Goal: Information Seeking & Learning: Understand process/instructions

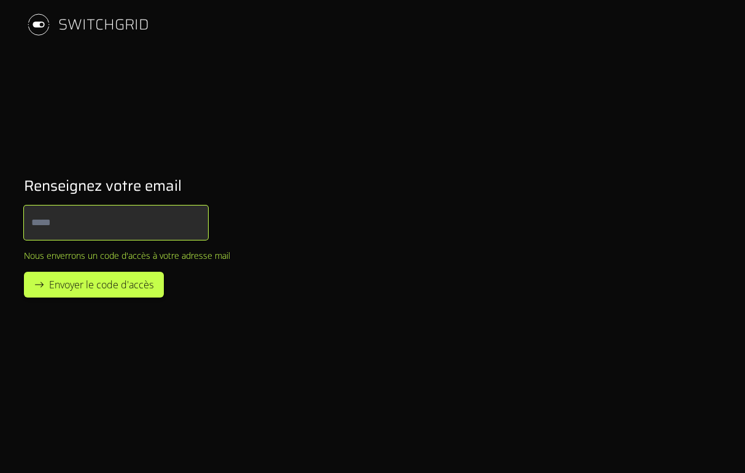
click at [121, 213] on input "Email" at bounding box center [116, 222] width 184 height 34
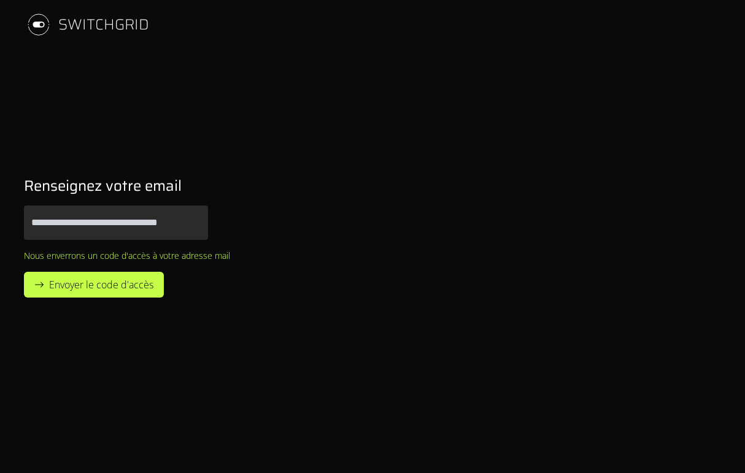
type input "**********"
click at [24, 272] on button "Envoyer le code d'accès" at bounding box center [94, 285] width 140 height 26
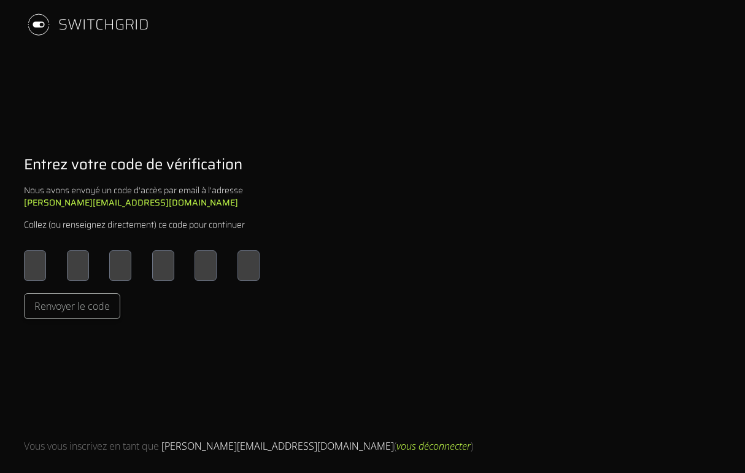
click at [28, 269] on input "Please enter OTP character 1" at bounding box center [35, 265] width 22 height 31
type input "*"
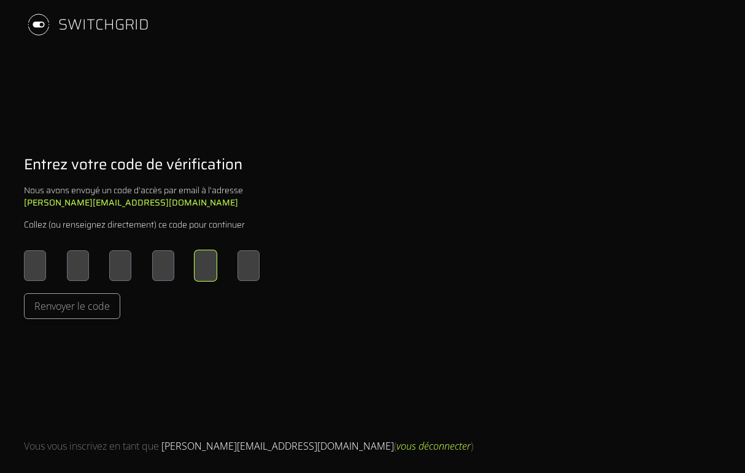
type input "*"
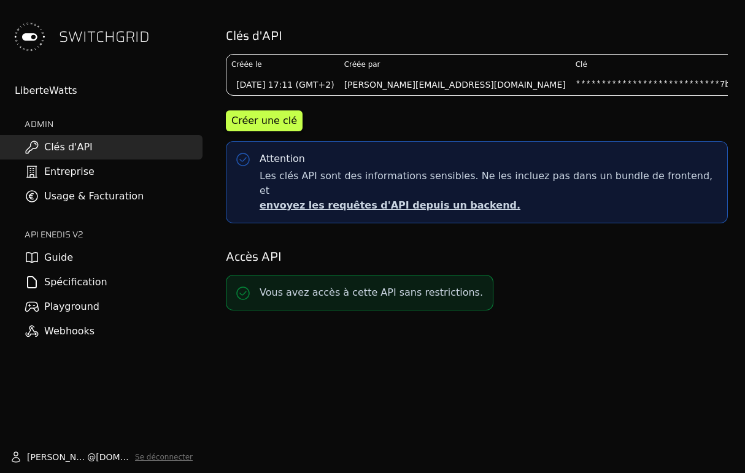
click at [53, 284] on link "Spécification" at bounding box center [101, 282] width 202 height 25
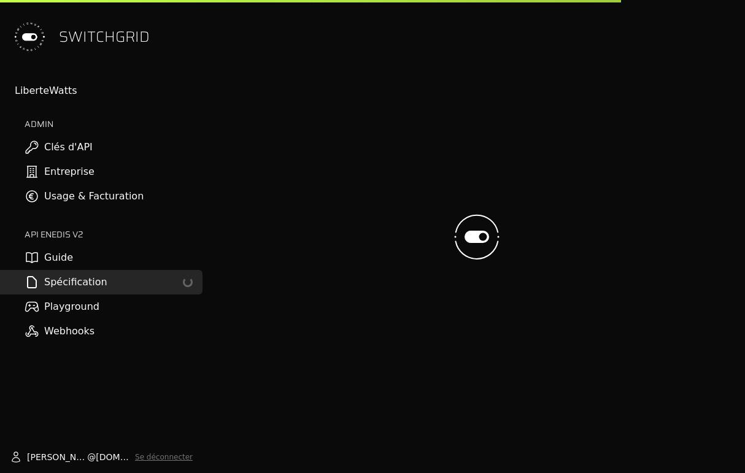
select select "**********"
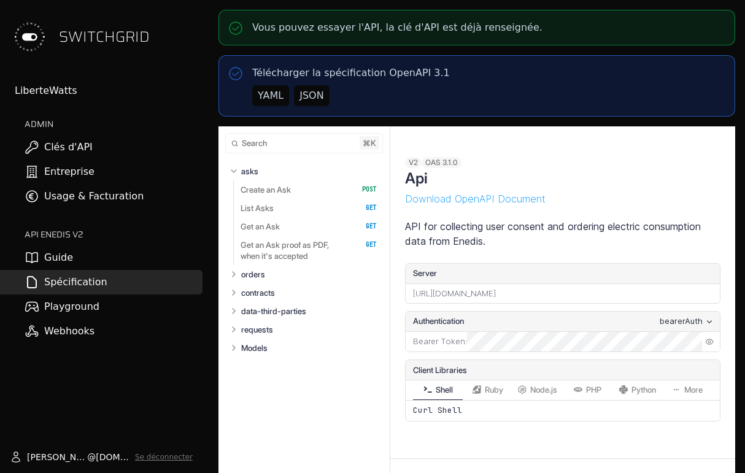
select select "**********"
click at [239, 276] on button "Expand orders" at bounding box center [234, 274] width 12 height 12
select select "**********"
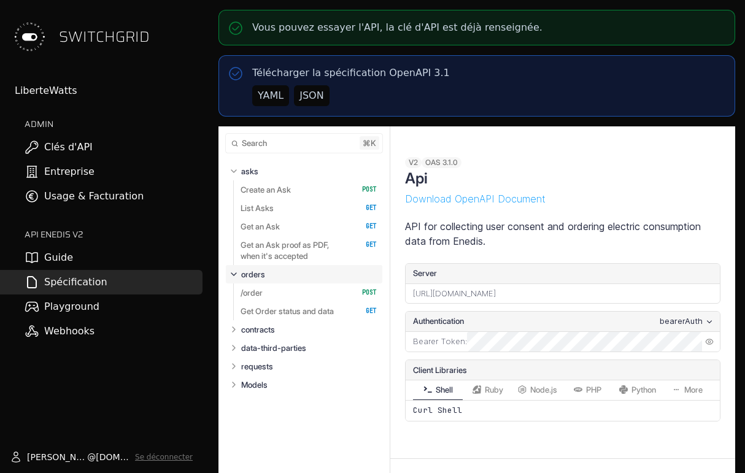
select select "**********"
click at [251, 289] on p "/order" at bounding box center [251, 292] width 22 height 11
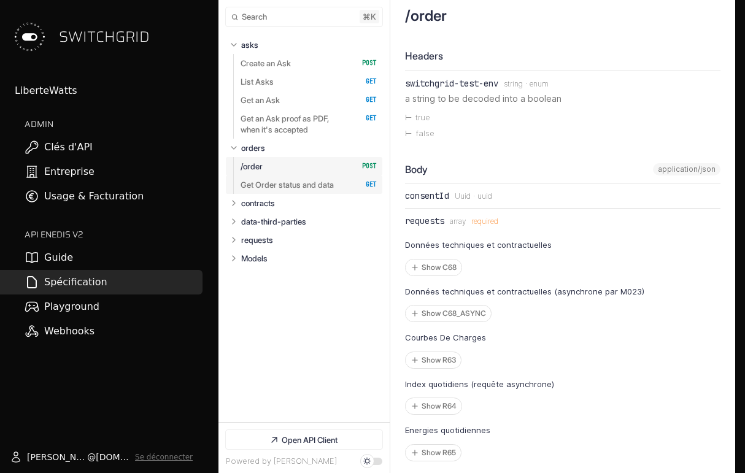
click at [308, 183] on p "Get Order status and data" at bounding box center [286, 184] width 93 height 11
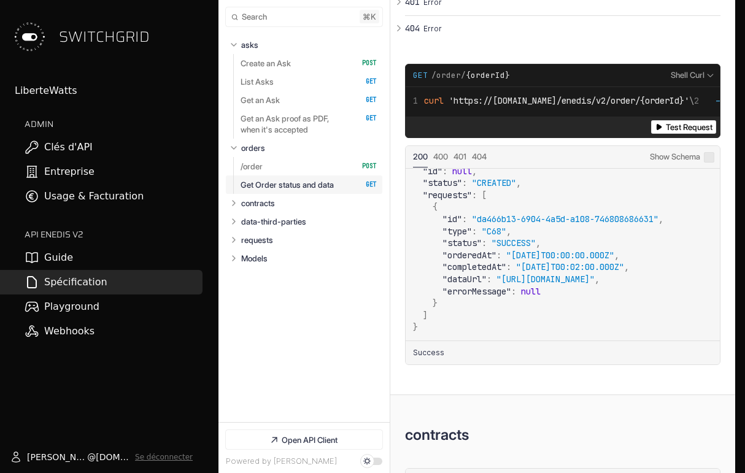
scroll to position [8, 0]
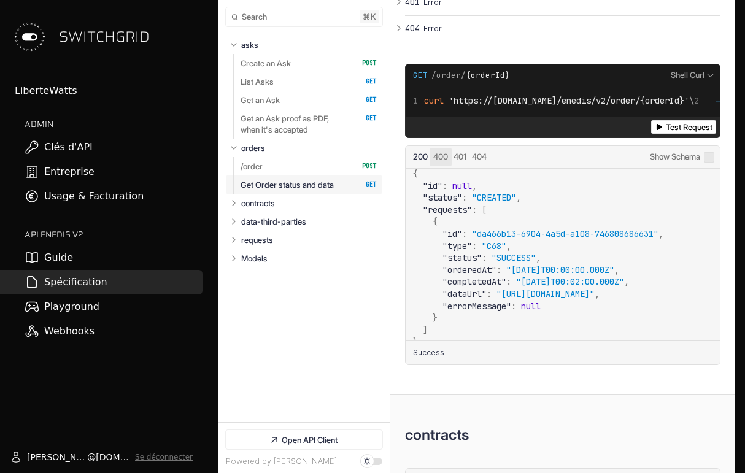
click at [435, 161] on span "Status: 400" at bounding box center [440, 156] width 15 height 10
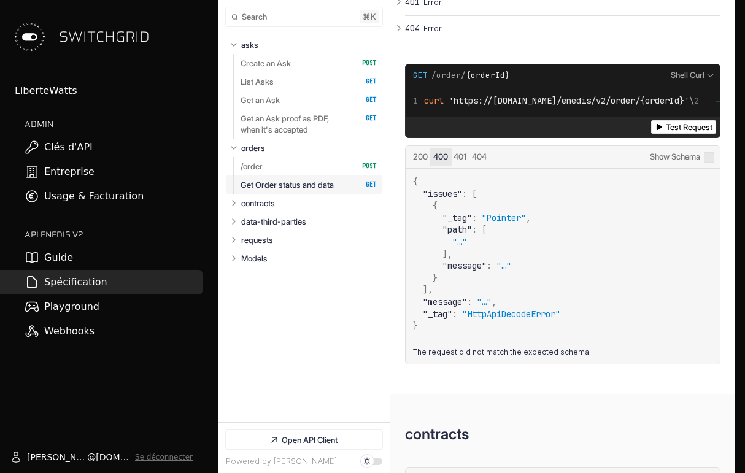
scroll to position [0, 0]
click at [455, 161] on span "Status: 401" at bounding box center [459, 156] width 13 height 10
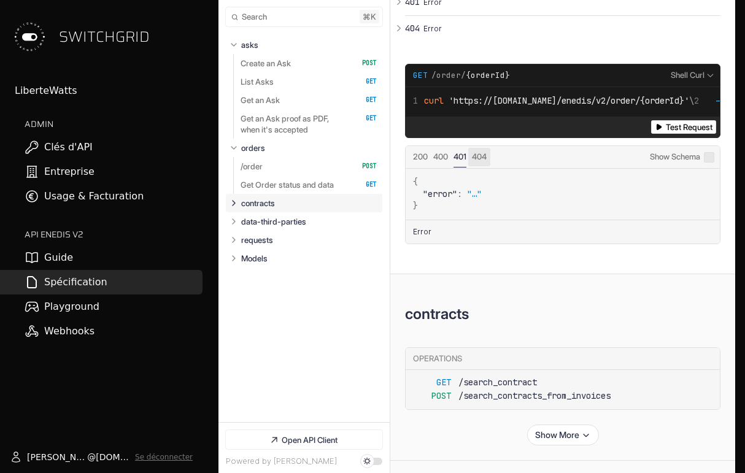
click at [486, 161] on span "Status: 404" at bounding box center [479, 156] width 15 height 10
click at [420, 161] on span "Status: 200" at bounding box center [420, 156] width 15 height 10
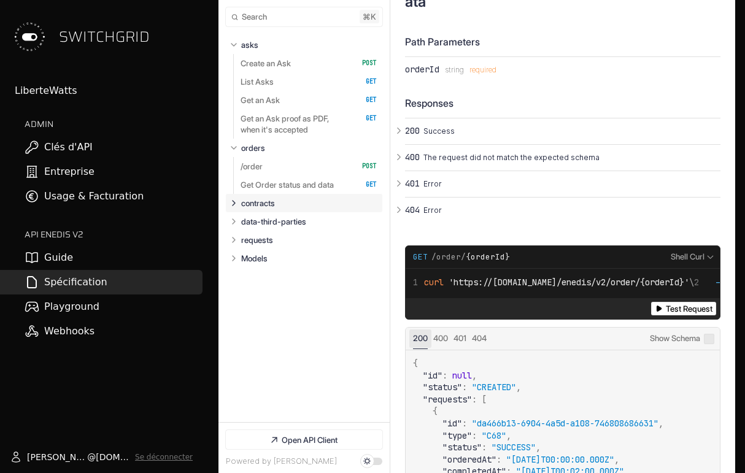
scroll to position [6628, 0]
click at [42, 251] on link "Guide" at bounding box center [101, 257] width 202 height 25
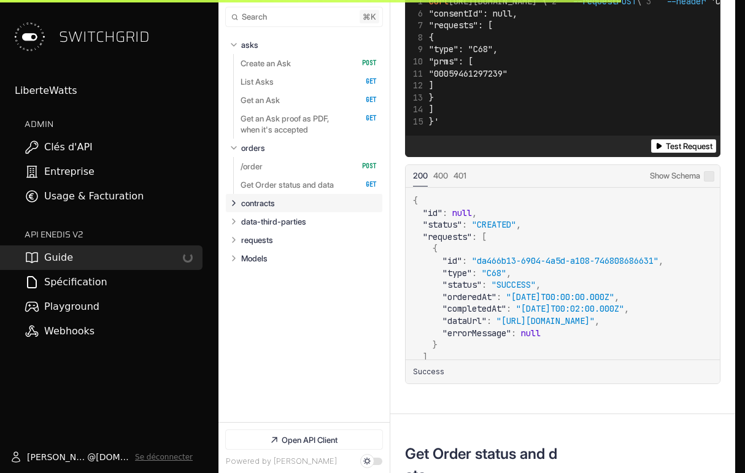
scroll to position [7101, 0]
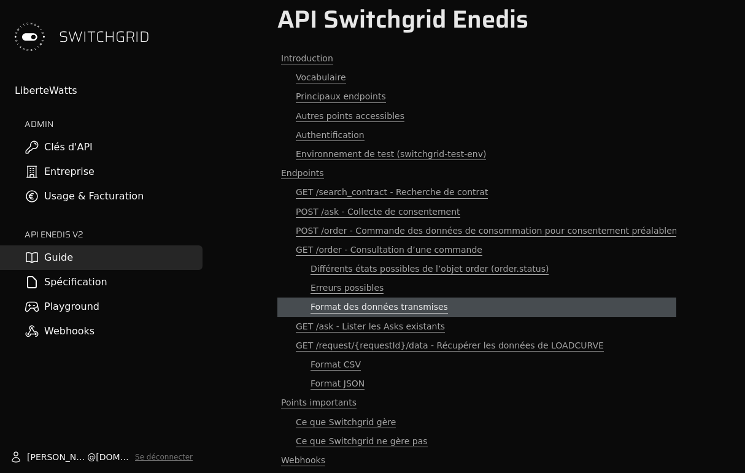
scroll to position [29, 0]
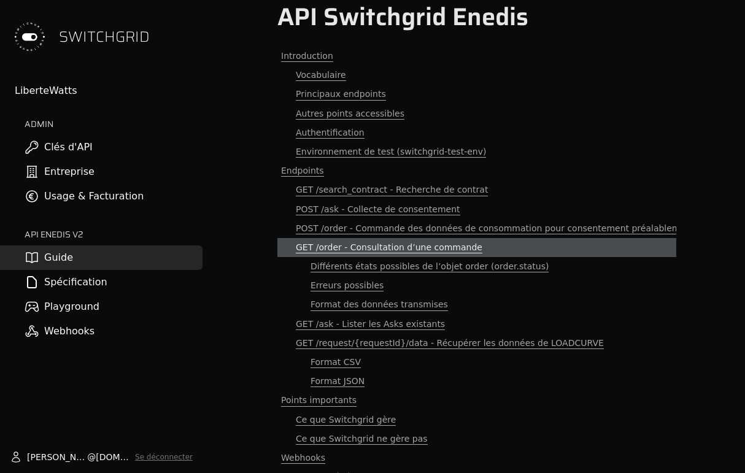
click at [345, 247] on span "GET /order - Consultation d’une commande" at bounding box center [389, 248] width 186 height 12
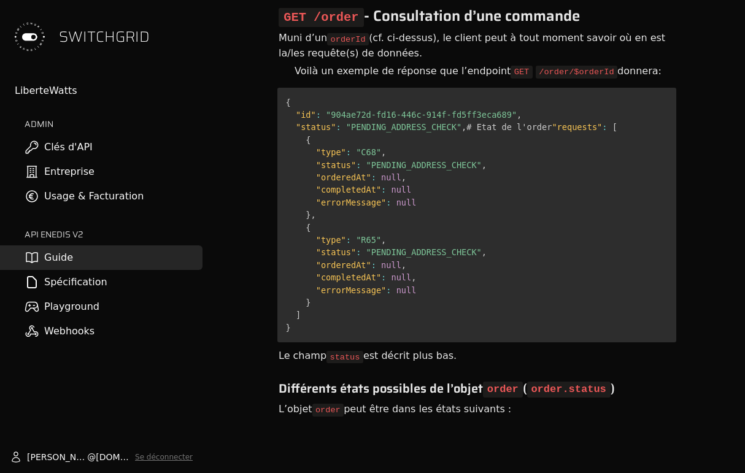
scroll to position [6237, 0]
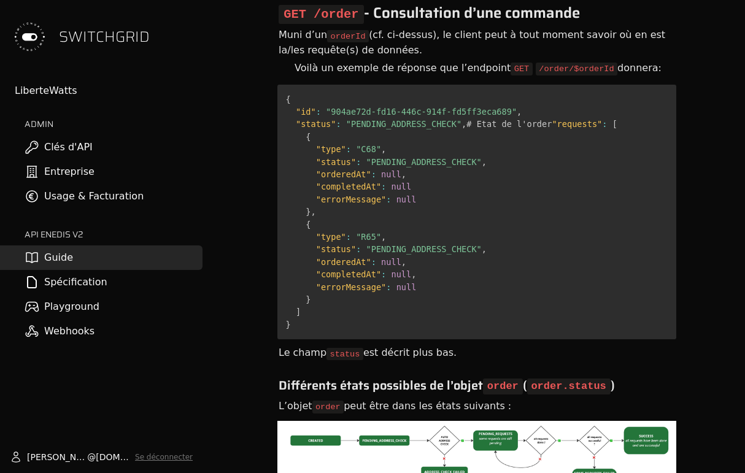
click at [380, 421] on img at bounding box center [476, 470] width 399 height 98
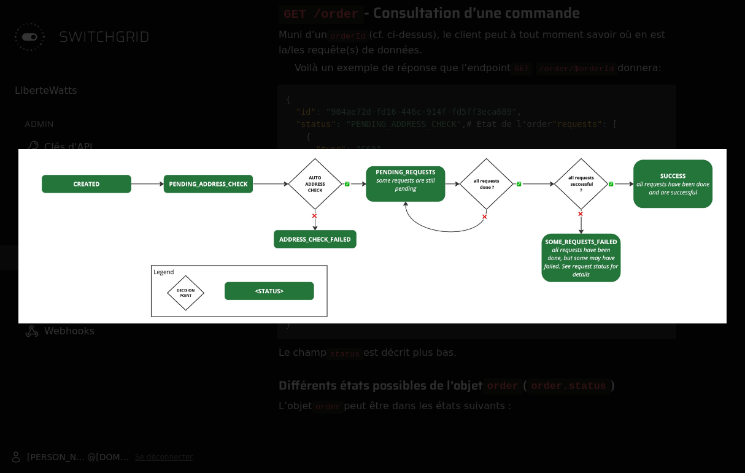
click at [288, 75] on div at bounding box center [372, 236] width 745 height 473
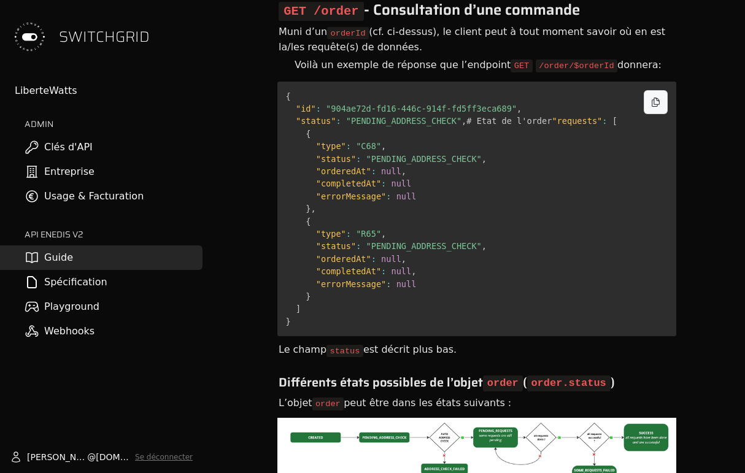
scroll to position [6253, 0]
